Goal: Task Accomplishment & Management: Use online tool/utility

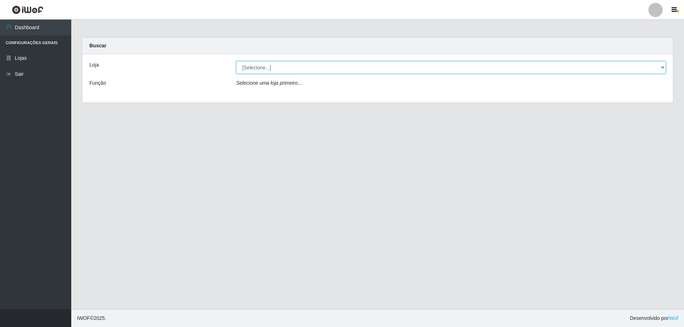
click at [364, 69] on select "[Selecione...] SuperShow Bis - Avenida 6 SuperShow [GEOGRAPHIC_DATA]" at bounding box center [451, 67] width 430 height 12
select select "60"
click at [236, 61] on select "[Selecione...] SuperShow Bis - Avenida 6 SuperShow [GEOGRAPHIC_DATA]" at bounding box center [451, 67] width 430 height 12
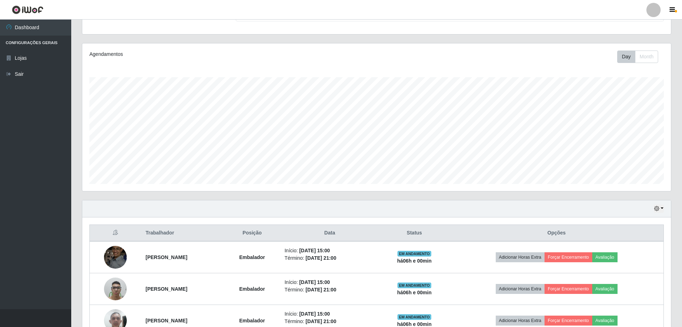
scroll to position [143, 0]
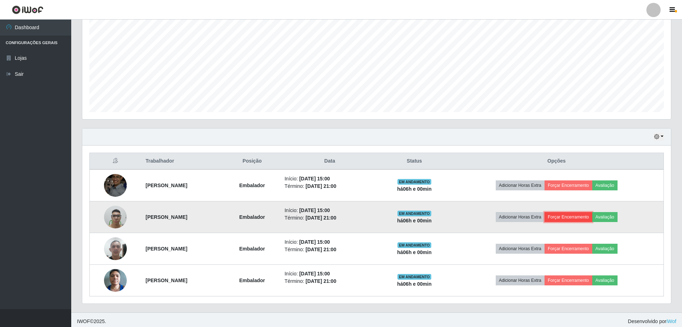
click at [579, 214] on button "Forçar Encerramento" at bounding box center [569, 217] width 48 height 10
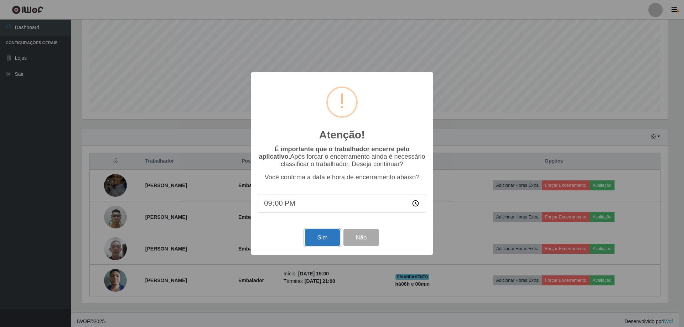
click at [324, 238] on button "Sim" at bounding box center [322, 237] width 35 height 17
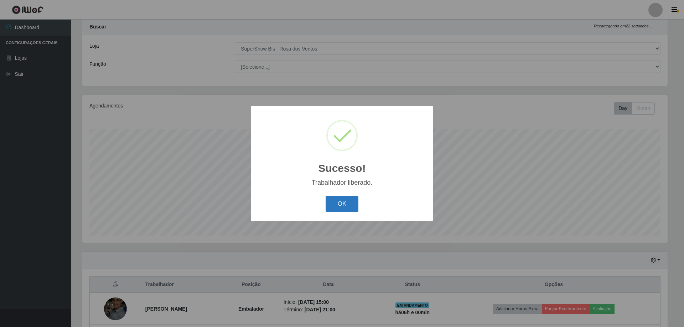
click at [330, 206] on button "OK" at bounding box center [342, 204] width 33 height 17
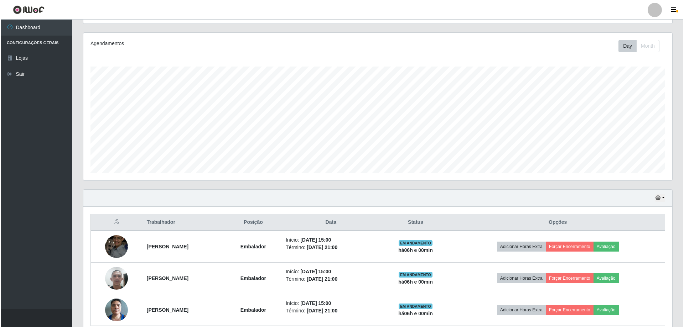
scroll to position [114, 0]
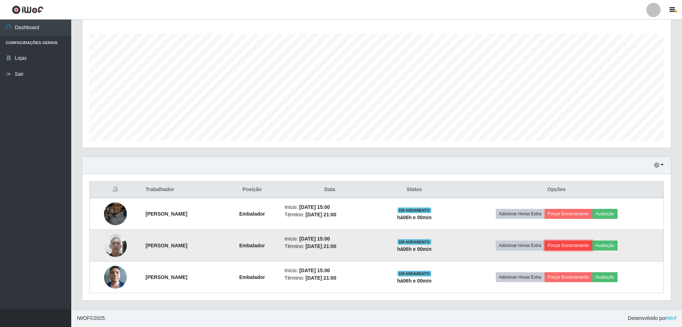
click at [583, 245] on button "Forçar Encerramento" at bounding box center [569, 246] width 48 height 10
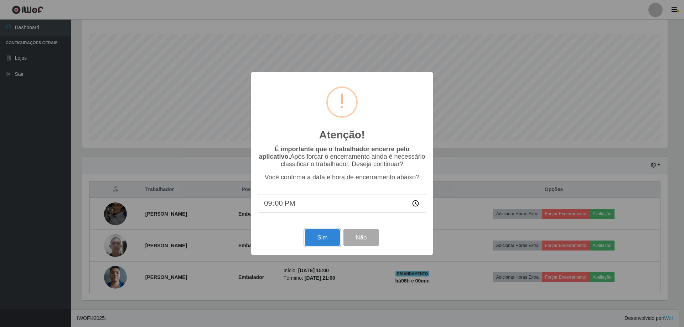
click at [340, 245] on div "Sim Não" at bounding box center [342, 238] width 168 height 20
click at [331, 246] on button "Sim" at bounding box center [322, 237] width 35 height 17
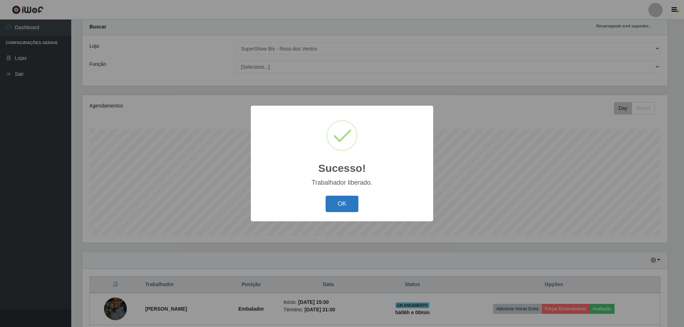
click at [357, 199] on button "OK" at bounding box center [342, 204] width 33 height 17
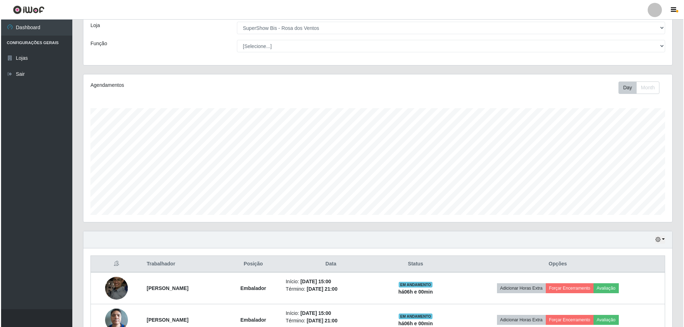
scroll to position [82, 0]
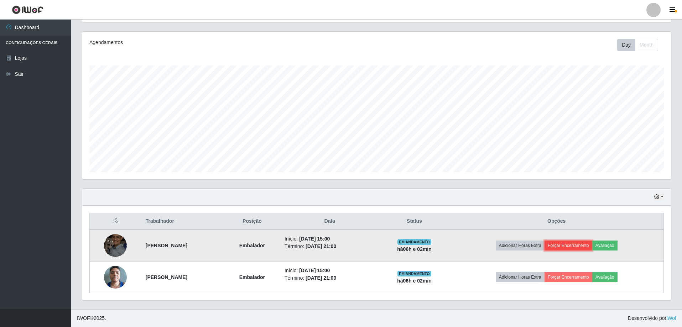
click at [575, 250] on button "Forçar Encerramento" at bounding box center [569, 246] width 48 height 10
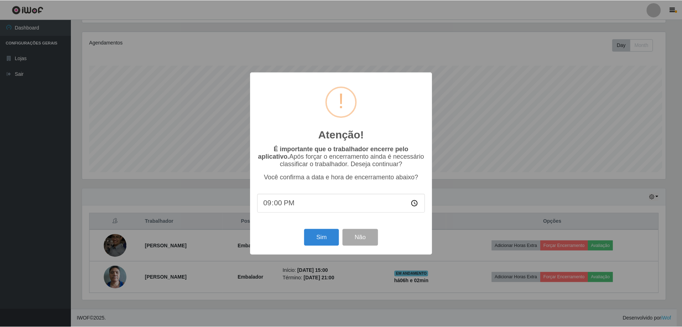
scroll to position [148, 585]
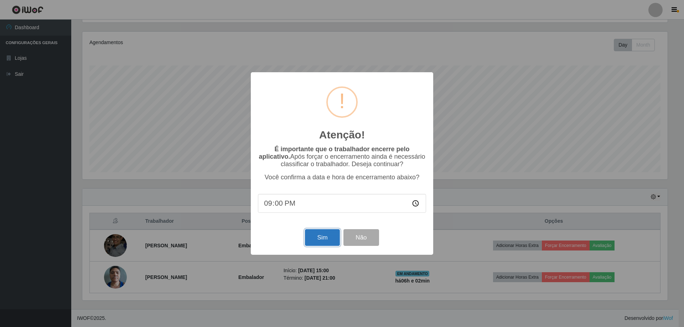
click at [316, 243] on button "Sim" at bounding box center [322, 237] width 35 height 17
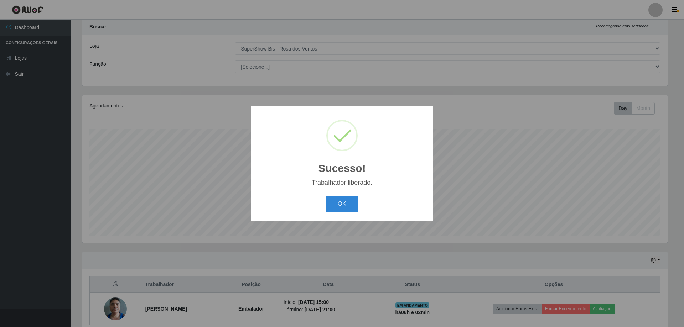
click at [354, 193] on div "Sucesso! × Trabalhador liberado. OK Cancel" at bounding box center [342, 163] width 182 height 115
click at [346, 202] on button "OK" at bounding box center [342, 204] width 33 height 17
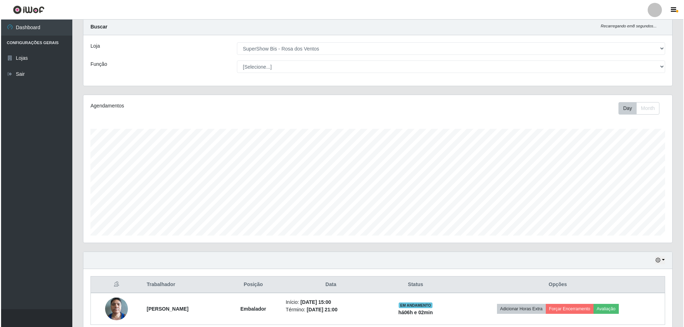
scroll to position [51, 0]
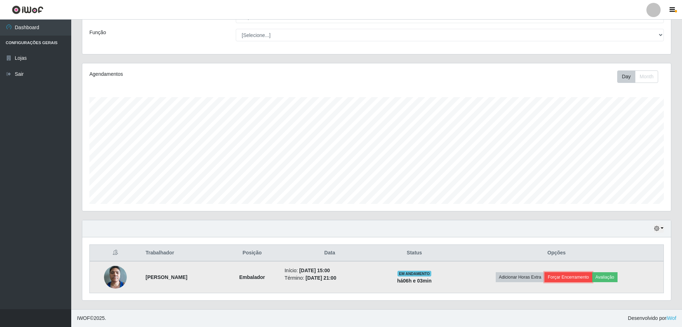
click at [583, 276] on button "Forçar Encerramento" at bounding box center [569, 278] width 48 height 10
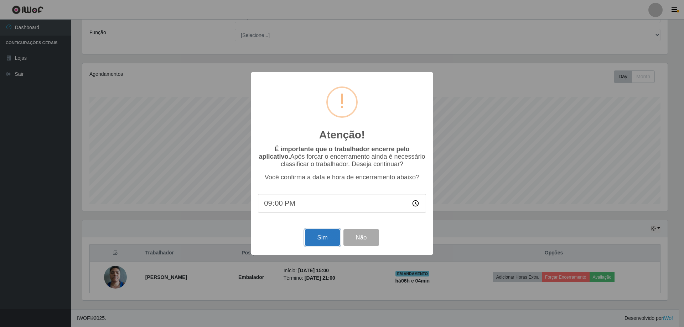
click at [327, 241] on button "Sim" at bounding box center [322, 237] width 35 height 17
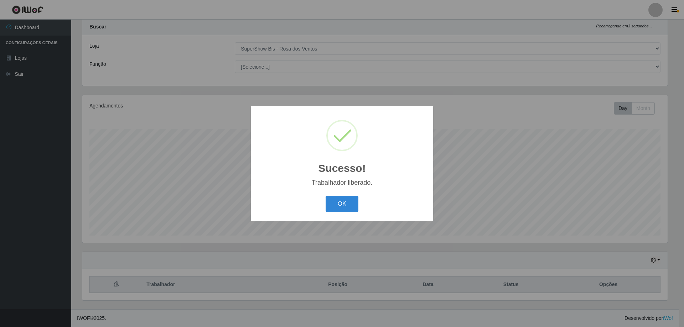
click at [331, 218] on div "Sucesso! × Trabalhador liberado. OK Cancel" at bounding box center [342, 163] width 182 height 115
click at [331, 214] on div "OK Cancel" at bounding box center [342, 204] width 168 height 20
click at [333, 209] on button "OK" at bounding box center [342, 204] width 33 height 17
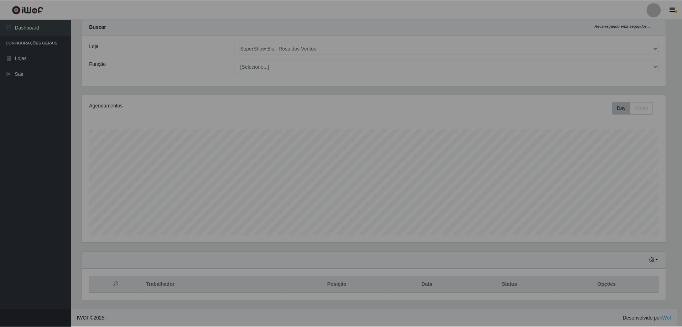
scroll to position [148, 589]
